Goal: Communication & Community: Answer question/provide support

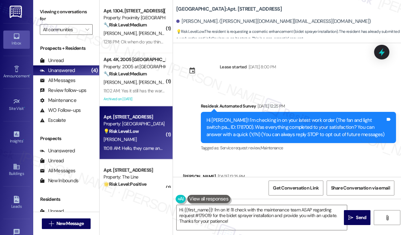
scroll to position [498, 0]
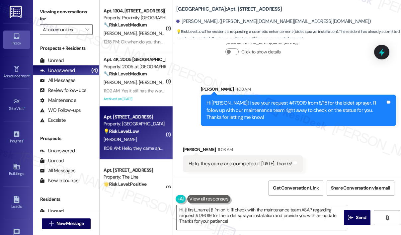
click at [315, 18] on div "Nidhi Shah. (nidhi.viva@gmail.com)" at bounding box center [288, 21] width 225 height 13
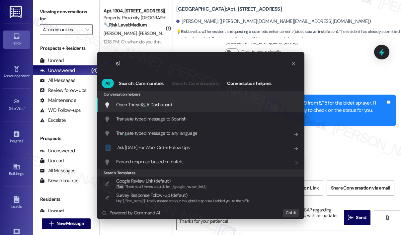
type input "sla"
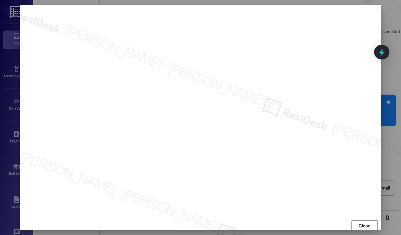
scroll to position [1, 0]
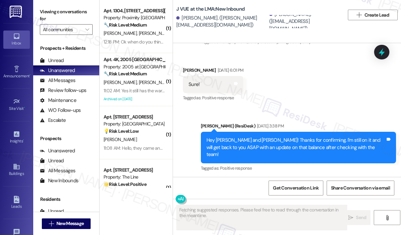
scroll to position [2500, 0]
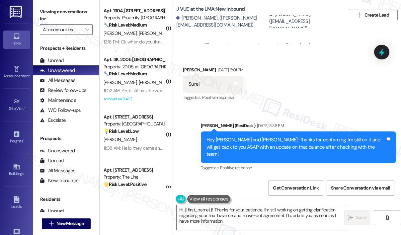
type textarea "Hi {{first_name}}! Thanks for your patience. I'm still working on getting clari…"
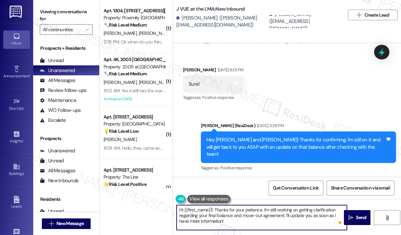
drag, startPoint x: 244, startPoint y: 224, endPoint x: 198, endPoint y: 207, distance: 49.3
click at [197, 205] on div "Hi {{first_name}}! Thanks for your patience. I'm still working on getting clari…" at bounding box center [258, 218] width 171 height 26
